Goal: Task Accomplishment & Management: Complete application form

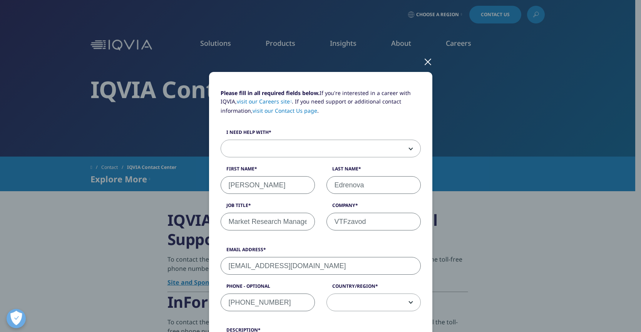
click at [344, 141] on span at bounding box center [320, 149] width 199 height 18
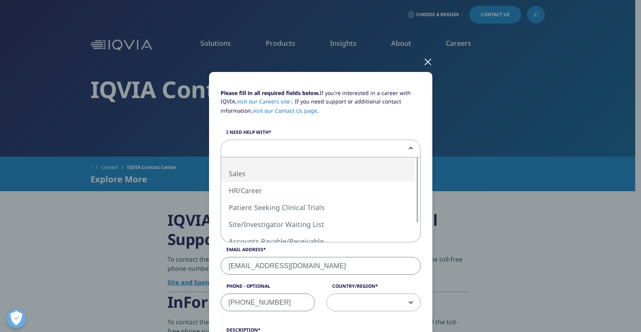
click at [549, 144] on div "Please fill in all required fields below. If you're interested in a career with…" at bounding box center [320, 166] width 641 height 332
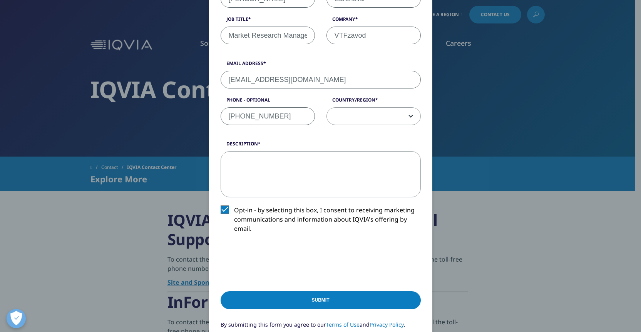
scroll to position [188, 0]
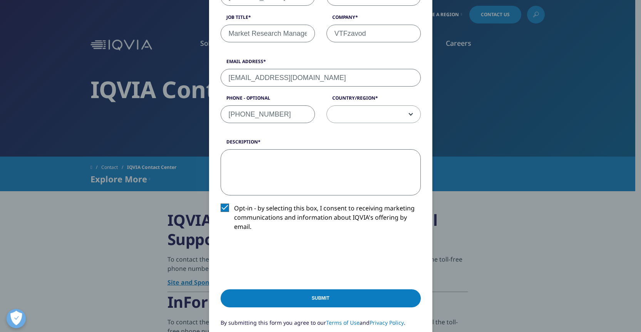
click at [316, 185] on textarea "Description" at bounding box center [321, 172] width 200 height 46
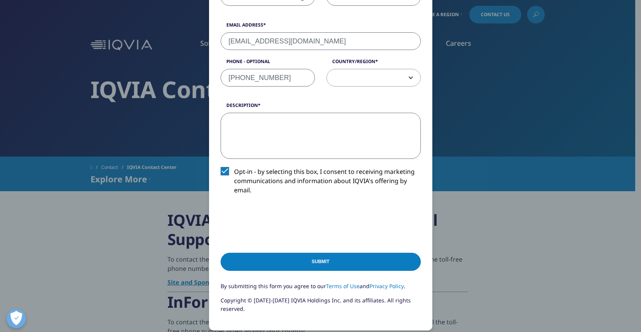
scroll to position [308, 0]
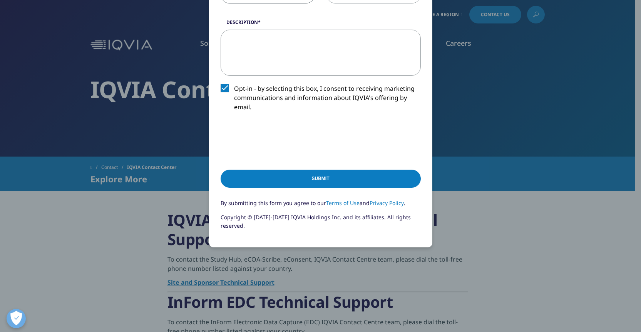
click at [485, 212] on div "Please fill in all required fields below. If you're interested in a career with…" at bounding box center [321, 12] width 454 height 640
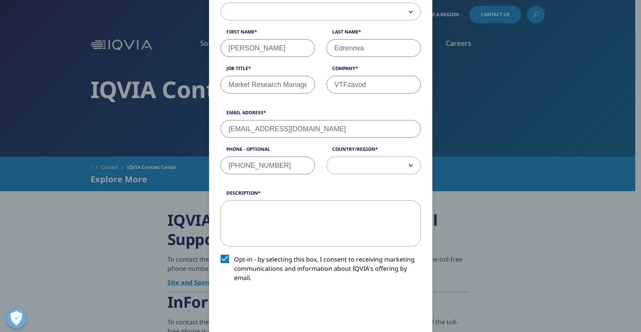
scroll to position [0, 0]
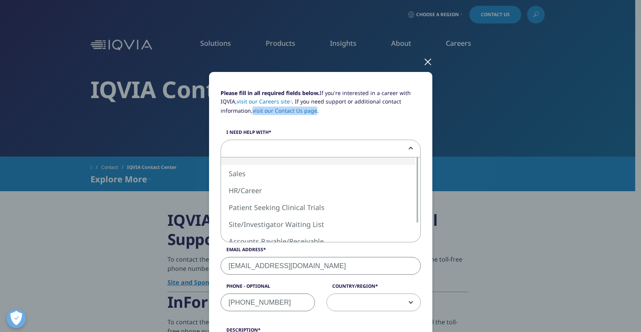
click at [303, 152] on span at bounding box center [320, 149] width 199 height 18
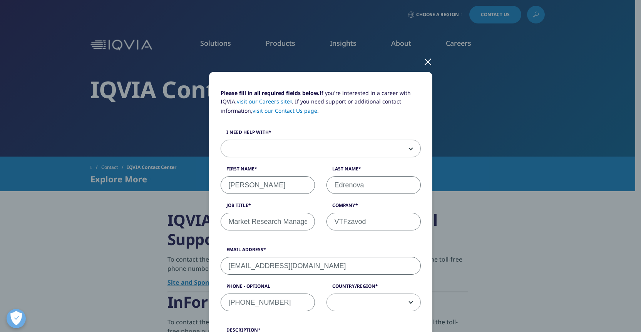
click at [429, 65] on div at bounding box center [427, 61] width 9 height 21
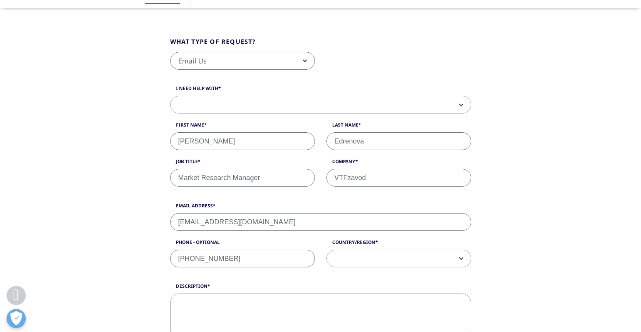
scroll to position [164, 0]
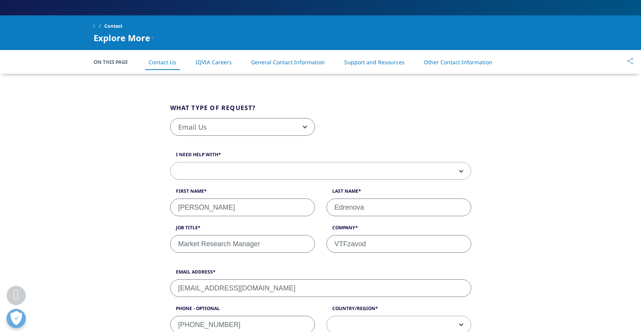
click at [322, 181] on div "I need help with Sales HR/Career Patient Seeking Clinical Trials Site/Investiga…" at bounding box center [320, 206] width 313 height 110
click at [322, 179] on span at bounding box center [321, 171] width 300 height 18
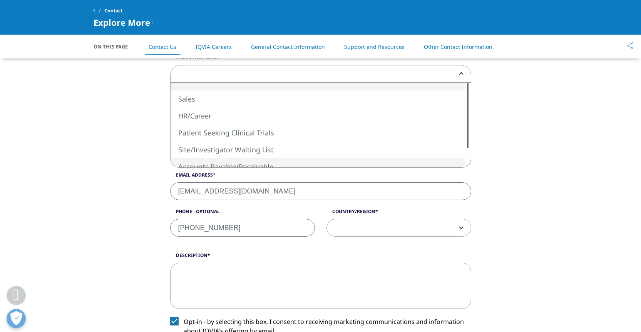
scroll to position [172, 0]
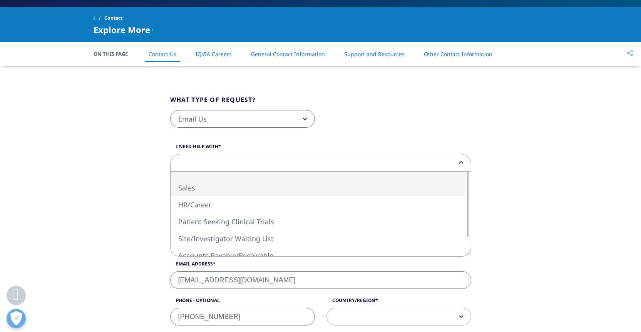
select select "Sales"
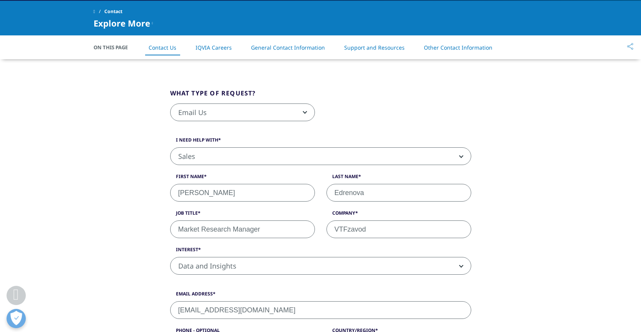
scroll to position [185, 0]
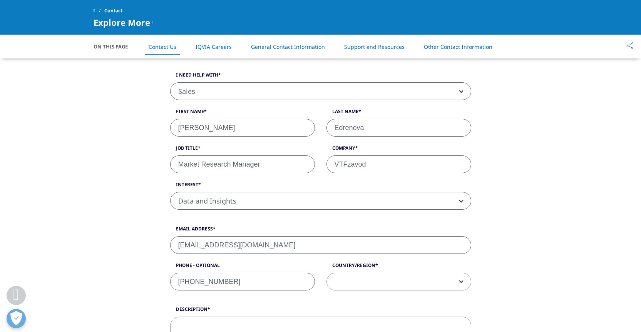
click at [285, 194] on span "Data and Insights" at bounding box center [321, 201] width 300 height 18
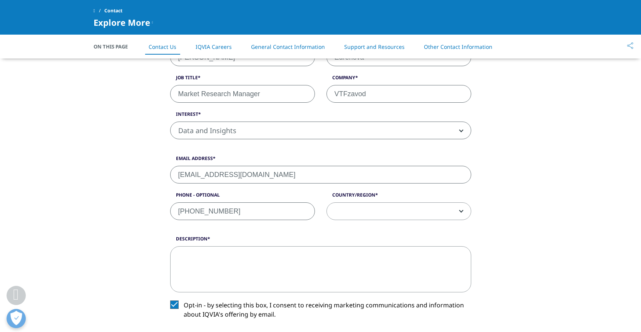
scroll to position [328, 0]
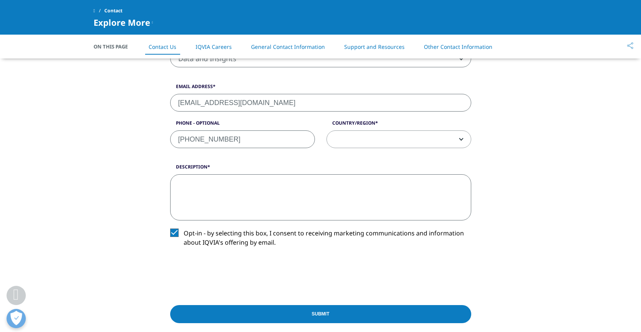
click at [278, 199] on textarea "Description" at bounding box center [320, 197] width 301 height 46
paste textarea "We are interested in obtaining IQVIA Market & Molecule (INN [MEDICAL_DATA]) dat…"
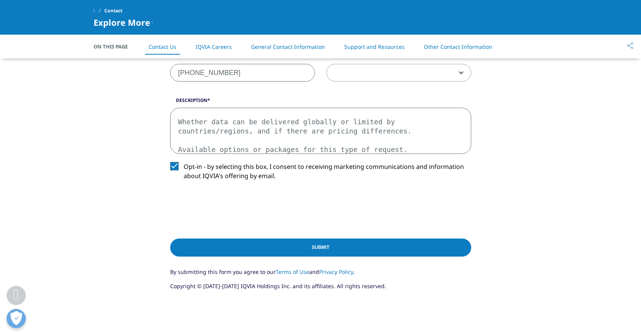
scroll to position [401, 0]
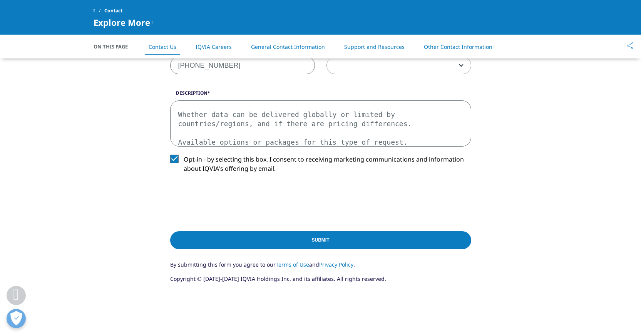
click at [291, 122] on textarea "We are interested in obtaining IQVIA Market & Molecule (INN [MEDICAL_DATA]) dat…" at bounding box center [320, 123] width 301 height 46
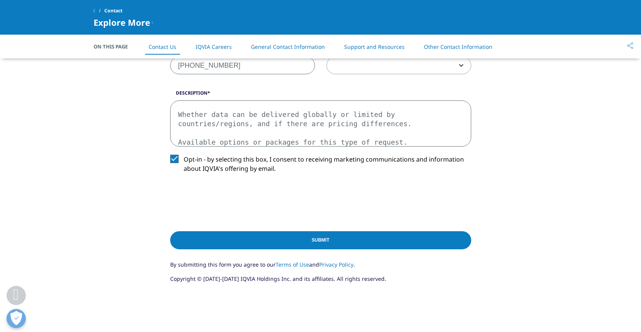
drag, startPoint x: 340, startPoint y: 134, endPoint x: 418, endPoint y: 142, distance: 78.6
click at [348, 136] on textarea "We are interested in obtaining IQVIA Market & Molecule (INN [MEDICAL_DATA]) dat…" at bounding box center [320, 123] width 301 height 46
drag, startPoint x: 423, startPoint y: 142, endPoint x: 141, endPoint y: 69, distance: 291.5
click at [141, 69] on div "What type of request? Email Us Request a Demo IQVIA Institute Inquiries Media I…" at bounding box center [320, 44] width 439 height 533
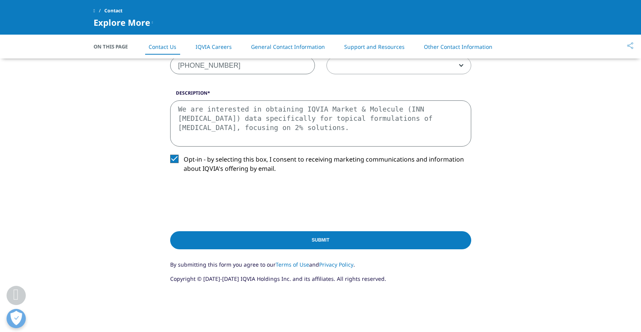
scroll to position [4, 0]
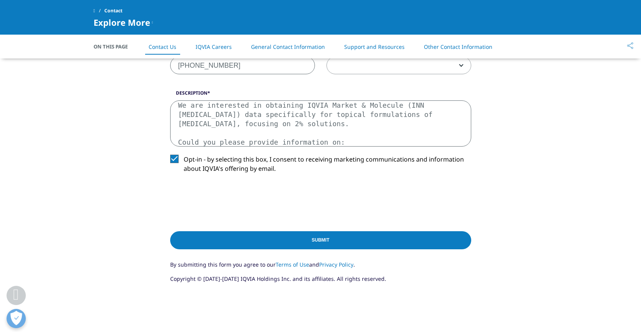
click at [370, 117] on textarea "We are interested in obtaining IQVIA Market & Molecule (INN [MEDICAL_DATA]) dat…" at bounding box center [320, 123] width 301 height 46
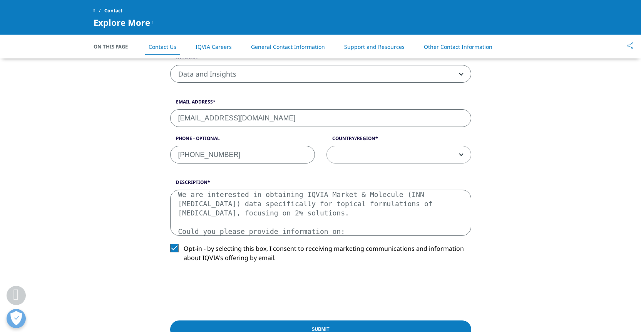
scroll to position [421, 0]
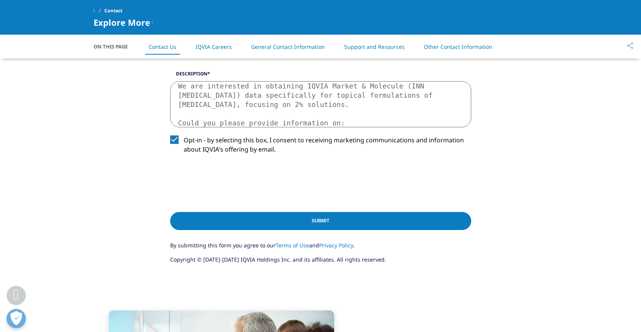
type textarea "We are interested in obtaining IQVIA Market & Molecule (INN [MEDICAL_DATA]) dat…"
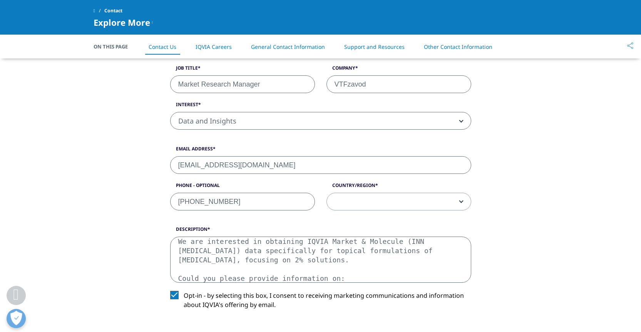
scroll to position [274, 0]
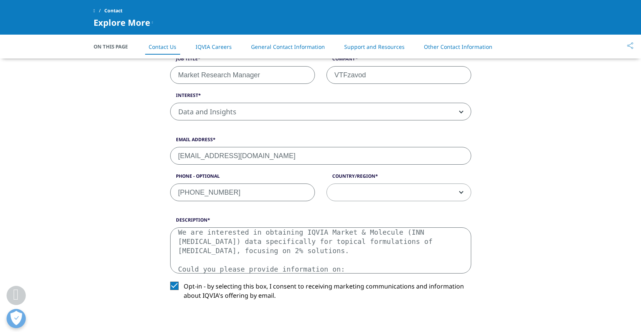
click at [278, 171] on div "Email Address info@vtfzavod.cy Phone - Optional +35725221293 Country/Region Uni…" at bounding box center [320, 172] width 313 height 73
click at [290, 154] on input "[EMAIL_ADDRESS][DOMAIN_NAME]" at bounding box center [320, 156] width 301 height 18
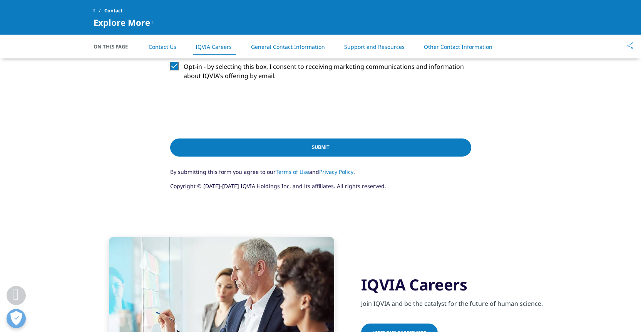
scroll to position [404, 0]
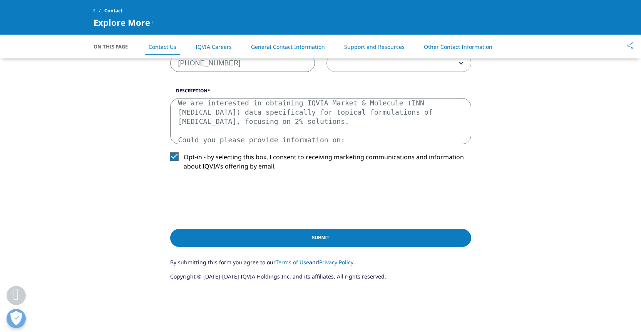
click at [246, 241] on input "Submit" at bounding box center [320, 238] width 301 height 18
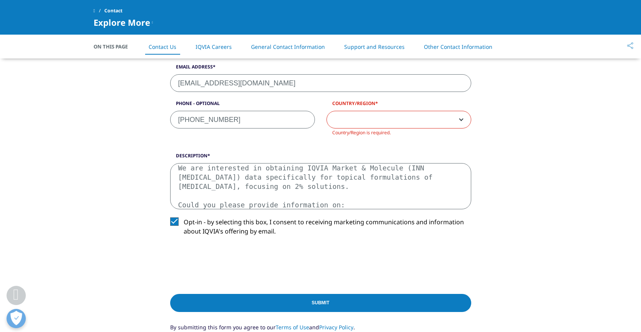
scroll to position [328, 0]
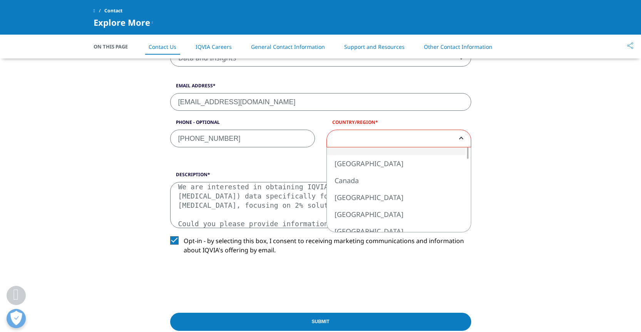
click at [388, 138] on span at bounding box center [399, 139] width 144 height 18
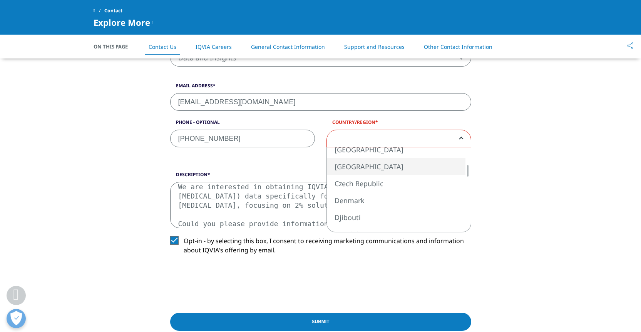
select select "[GEOGRAPHIC_DATA]"
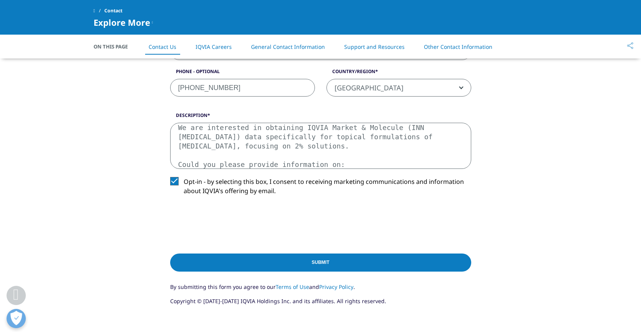
click at [306, 263] on input "Submit" at bounding box center [320, 263] width 301 height 18
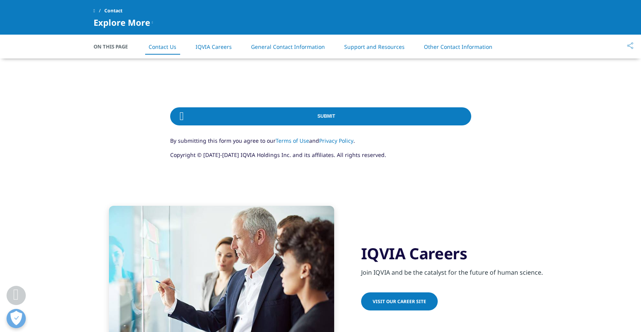
scroll to position [527, 0]
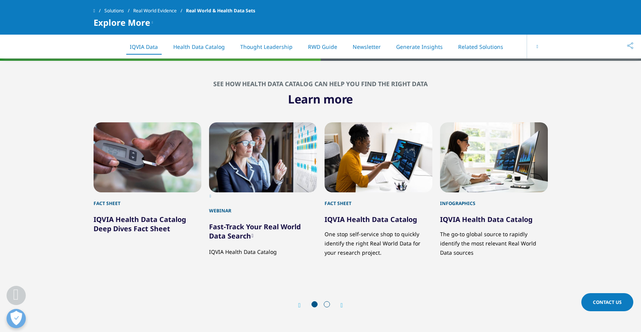
scroll to position [820, 0]
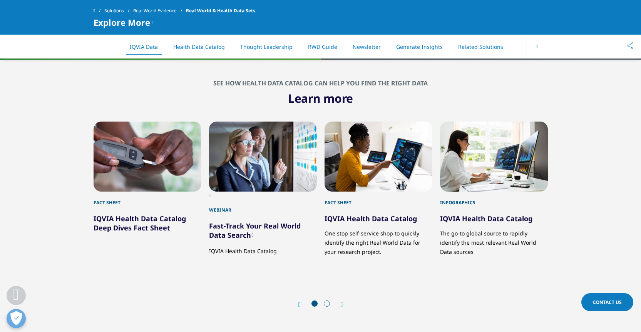
click at [610, 301] on span "Contact Us" at bounding box center [607, 302] width 29 height 7
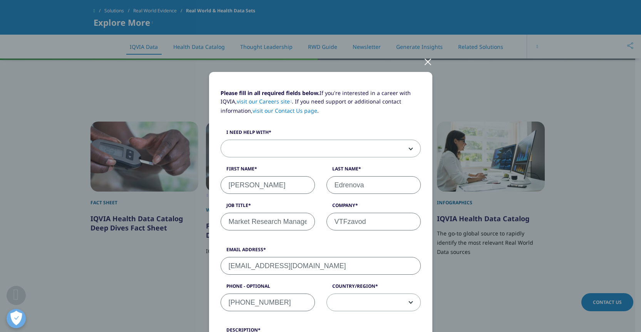
click at [424, 65] on div at bounding box center [427, 61] width 9 height 21
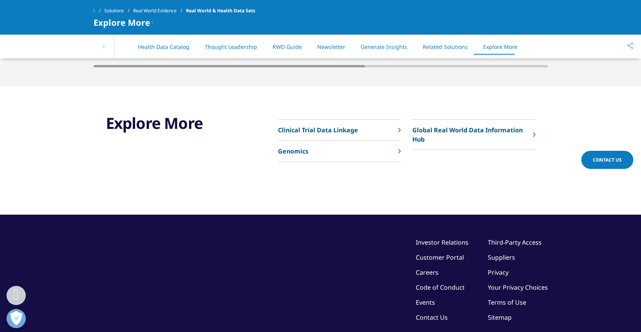
scroll to position [2364, 0]
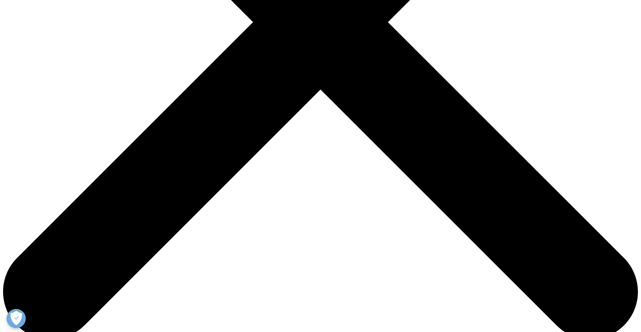
scroll to position [292, 0]
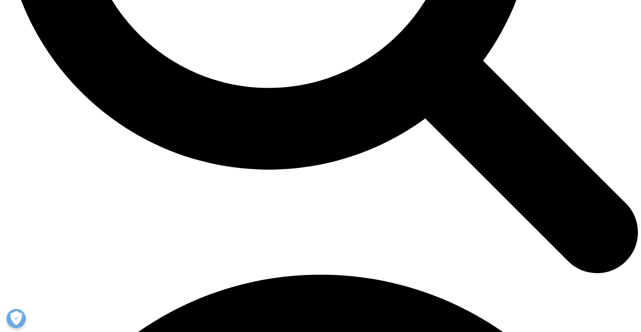
scroll to position [1344, 0]
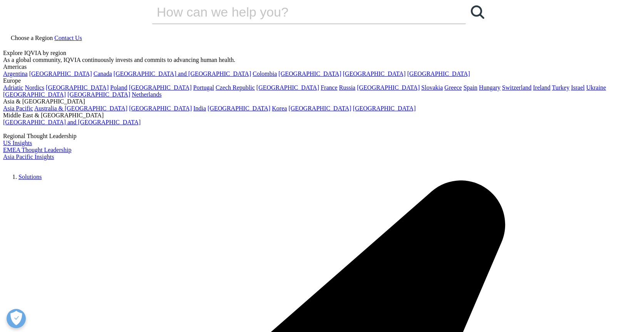
scroll to position [0, 0]
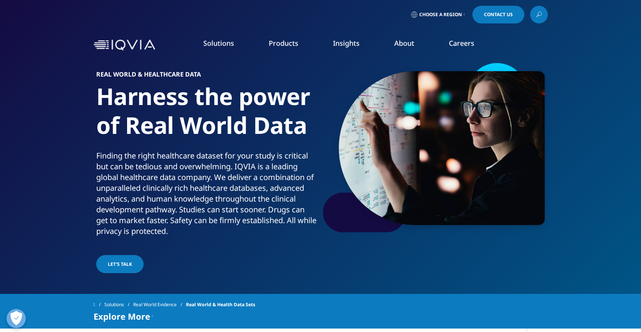
click at [541, 48] on nav "Solutions quick find a capability Clear Search Loading SOLUTIONS Research & Dev…" at bounding box center [353, 45] width 390 height 36
click at [499, 20] on link "Contact Us" at bounding box center [498, 15] width 52 height 18
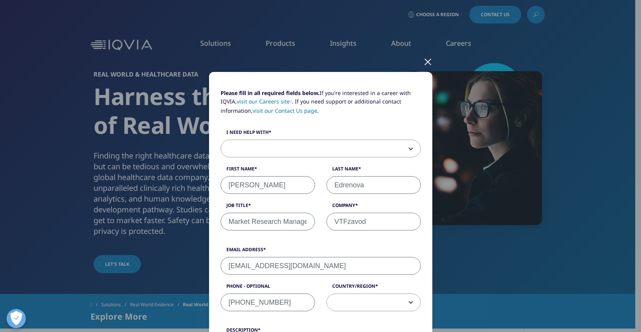
click at [291, 141] on span at bounding box center [320, 149] width 199 height 18
click at [261, 111] on link "visit our Contact Us page" at bounding box center [284, 110] width 65 height 7
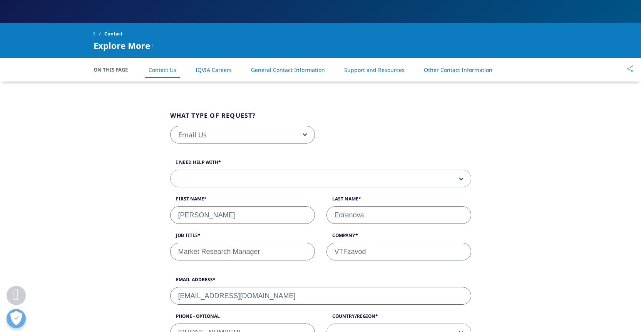
scroll to position [161, 0]
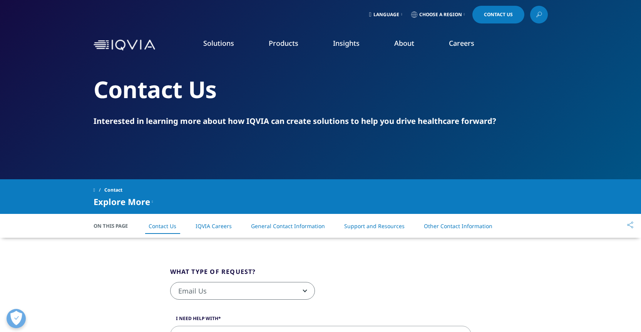
click at [309, 230] on li "General Contact Information" at bounding box center [287, 226] width 89 height 23
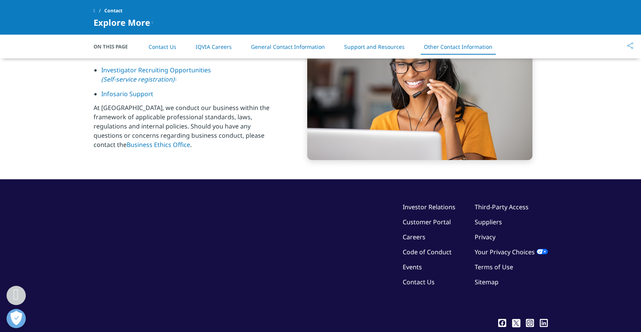
scroll to position [1195, 0]
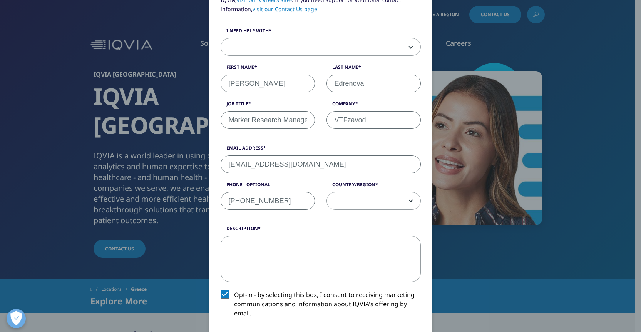
scroll to position [205, 0]
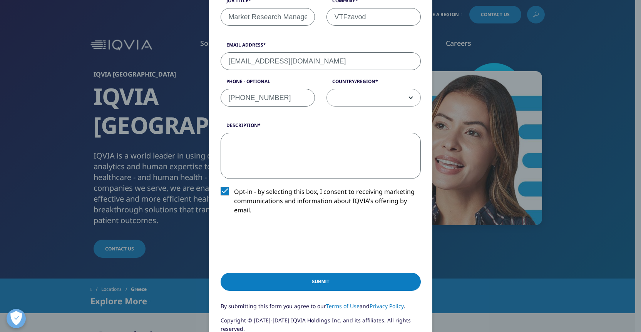
click at [277, 141] on textarea "Description" at bounding box center [321, 156] width 200 height 46
paste textarea "IQVIA Market Insights"
type textarea "IQVIA Market Insights"
click at [301, 171] on textarea "Description" at bounding box center [321, 156] width 200 height 46
paste textarea "We are interested in obtaining IQVIA Market & Molecule (INN [MEDICAL_DATA]) dat…"
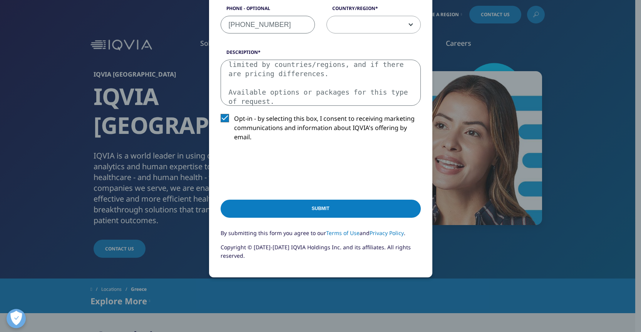
scroll to position [308, 0]
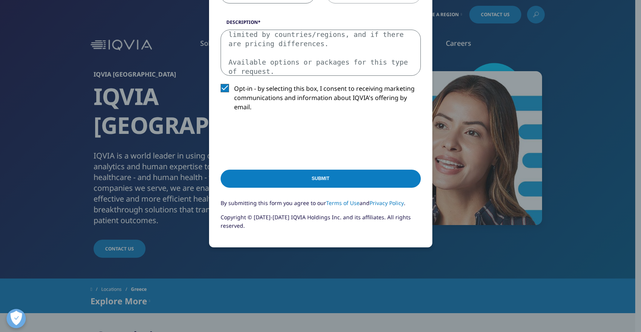
type textarea "We are interested in obtaining IQVIA Market & Molecule (INN [MEDICAL_DATA]) dat…"
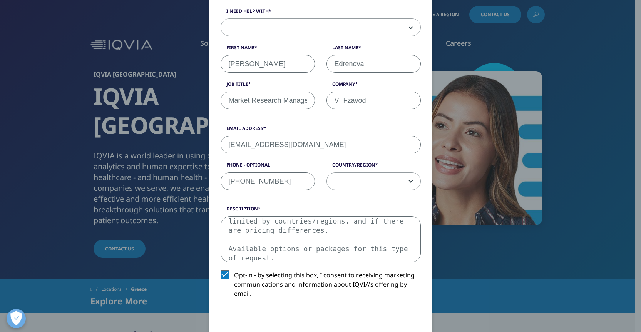
scroll to position [53, 0]
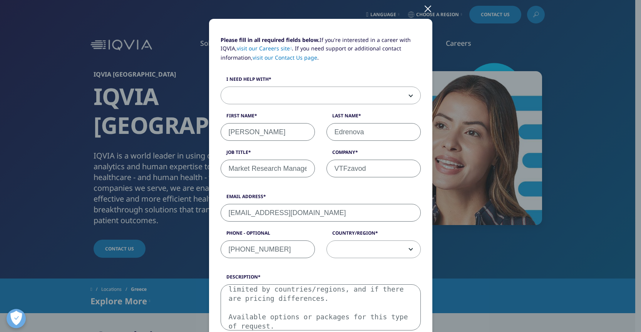
click at [389, 241] on span at bounding box center [374, 250] width 94 height 18
select select "[GEOGRAPHIC_DATA]"
click at [303, 92] on span at bounding box center [320, 96] width 199 height 18
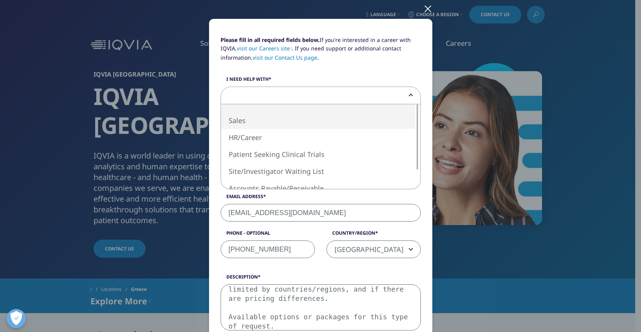
select select "Sales"
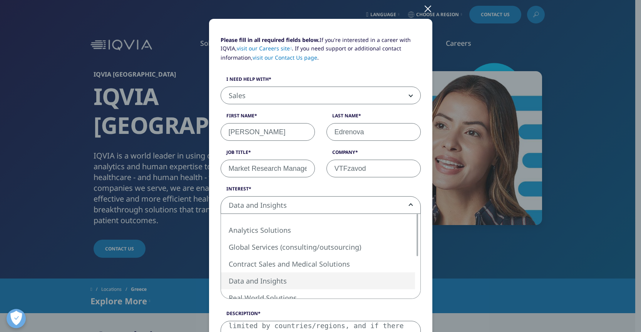
click at [300, 200] on span "Data and Insights" at bounding box center [320, 206] width 199 height 18
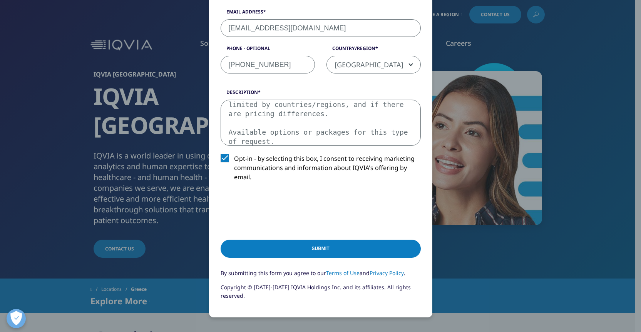
scroll to position [343, 0]
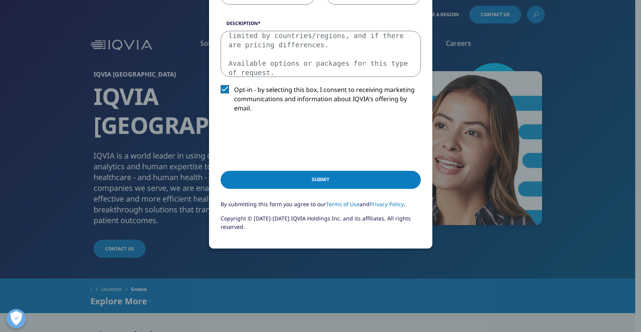
click at [314, 175] on input "Submit" at bounding box center [321, 180] width 200 height 18
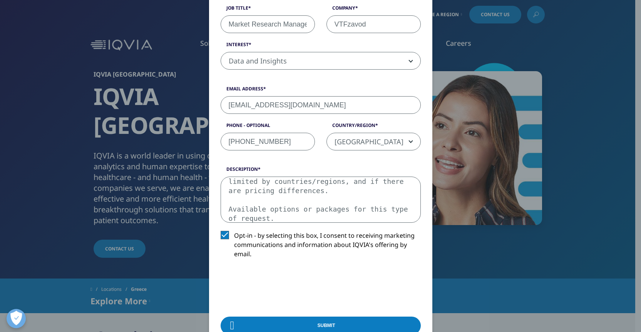
scroll to position [0, 0]
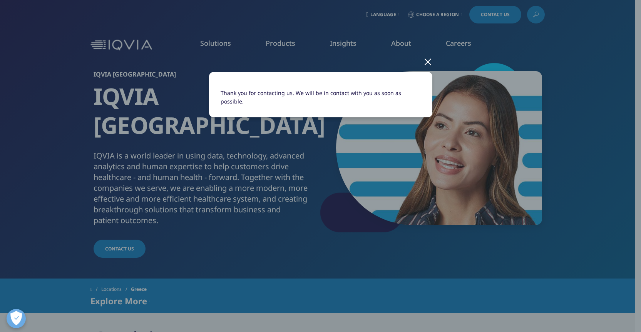
click at [433, 63] on div "Thank you for contacting us. We will be in contact with you as soon as possible." at bounding box center [321, 101] width 454 height 202
click at [430, 62] on div at bounding box center [427, 61] width 9 height 21
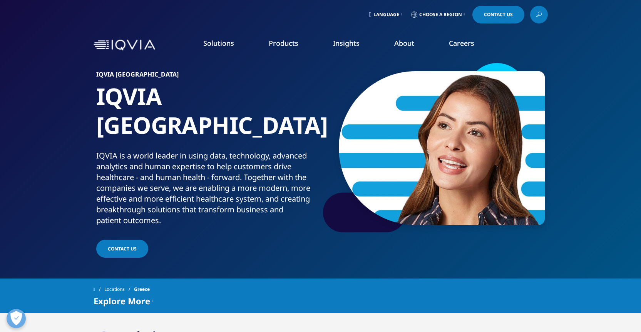
click at [443, 20] on link "Choose a Region" at bounding box center [438, 15] width 57 height 18
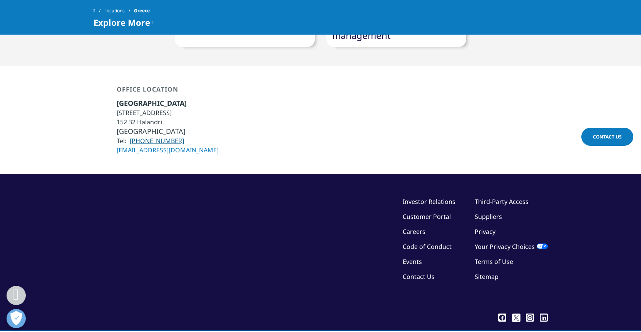
scroll to position [615, 0]
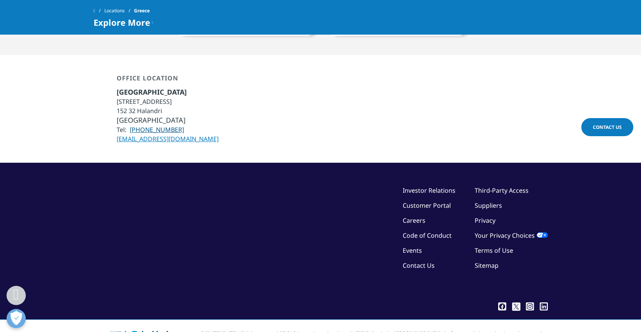
copy link "[EMAIL_ADDRESS][DOMAIN_NAME]"
drag, startPoint x: 434, startPoint y: 296, endPoint x: 338, endPoint y: 184, distance: 147.1
click at [442, 320] on div "© [DATE]-[DATE]. All rights reserved. IQVIA® is a registered trademark of IQVIA…" at bounding box center [321, 337] width 454 height 35
